Goal: Find specific page/section

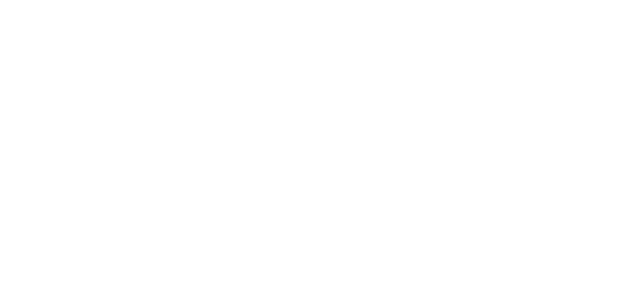
select select
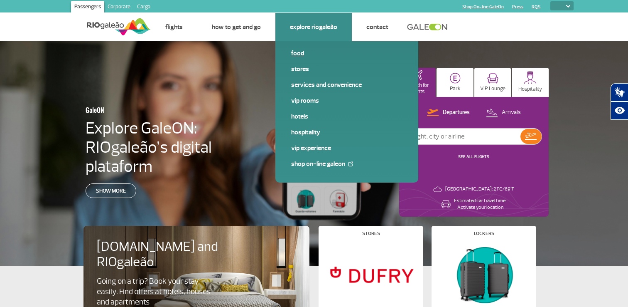
click at [299, 51] on link "Food" at bounding box center [346, 53] width 111 height 9
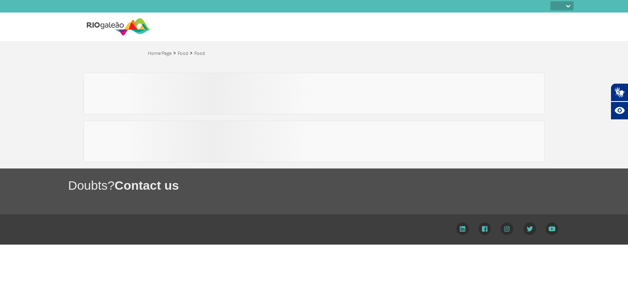
select select
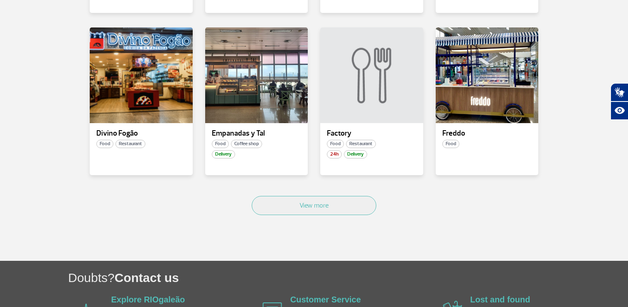
scroll to position [499, 0]
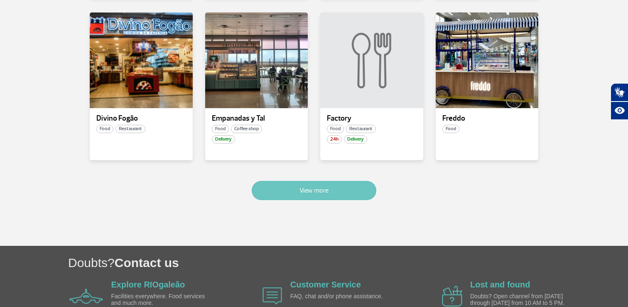
click at [348, 187] on button "View more" at bounding box center [314, 190] width 125 height 19
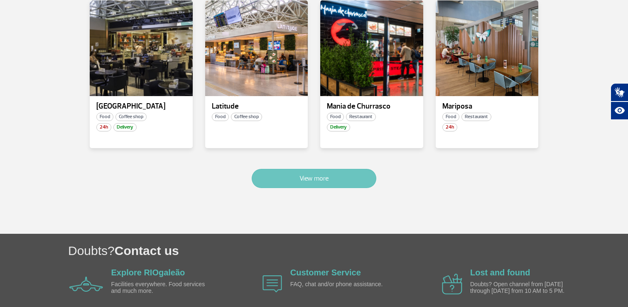
click at [320, 177] on button "View more" at bounding box center [314, 178] width 125 height 19
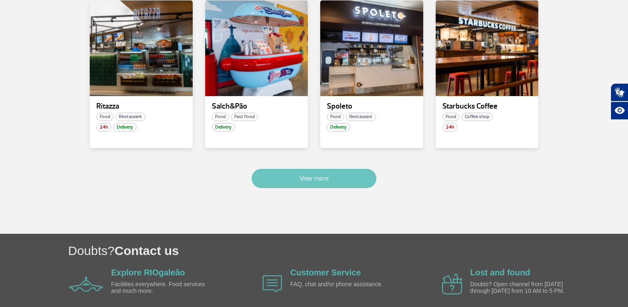
click at [320, 177] on button "View more" at bounding box center [314, 178] width 125 height 19
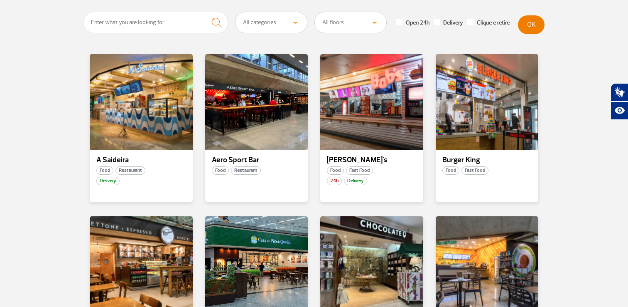
scroll to position [131, 0]
